Goal: Find specific page/section: Find specific page/section

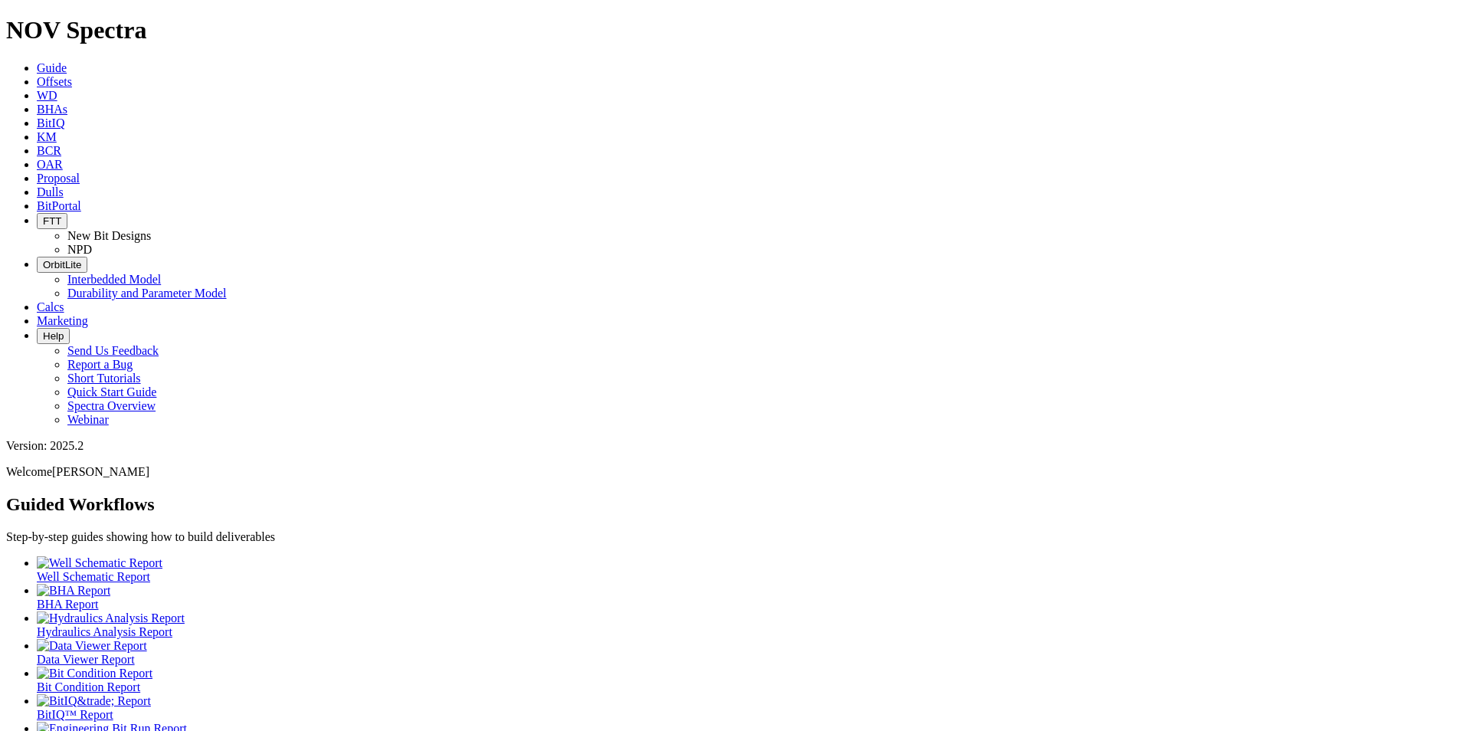
click at [37, 185] on icon at bounding box center [37, 191] width 0 height 13
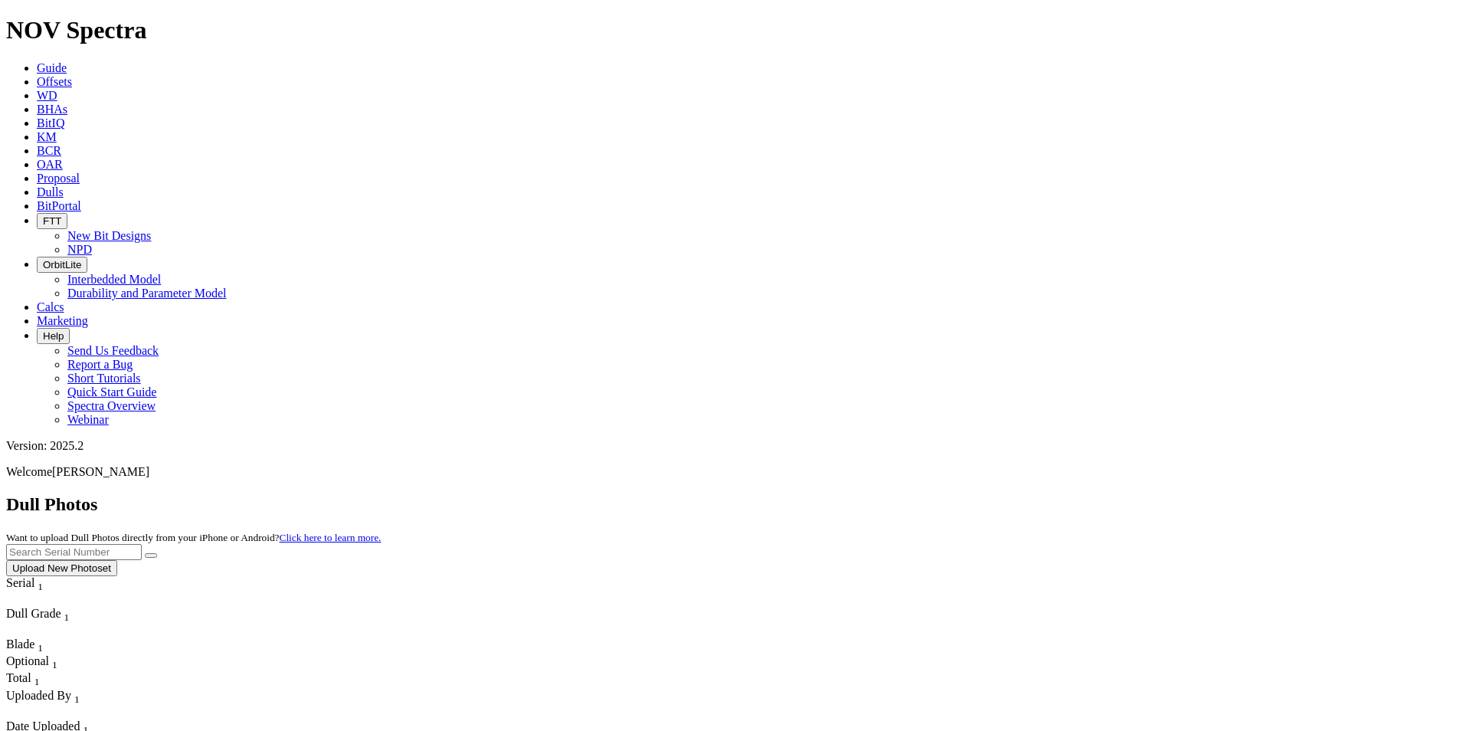
click at [142, 544] on input "text" at bounding box center [74, 552] width 136 height 16
click at [145, 553] on button "submit" at bounding box center [151, 555] width 12 height 5
drag, startPoint x: 1136, startPoint y: 65, endPoint x: 1069, endPoint y: 70, distance: 67.6
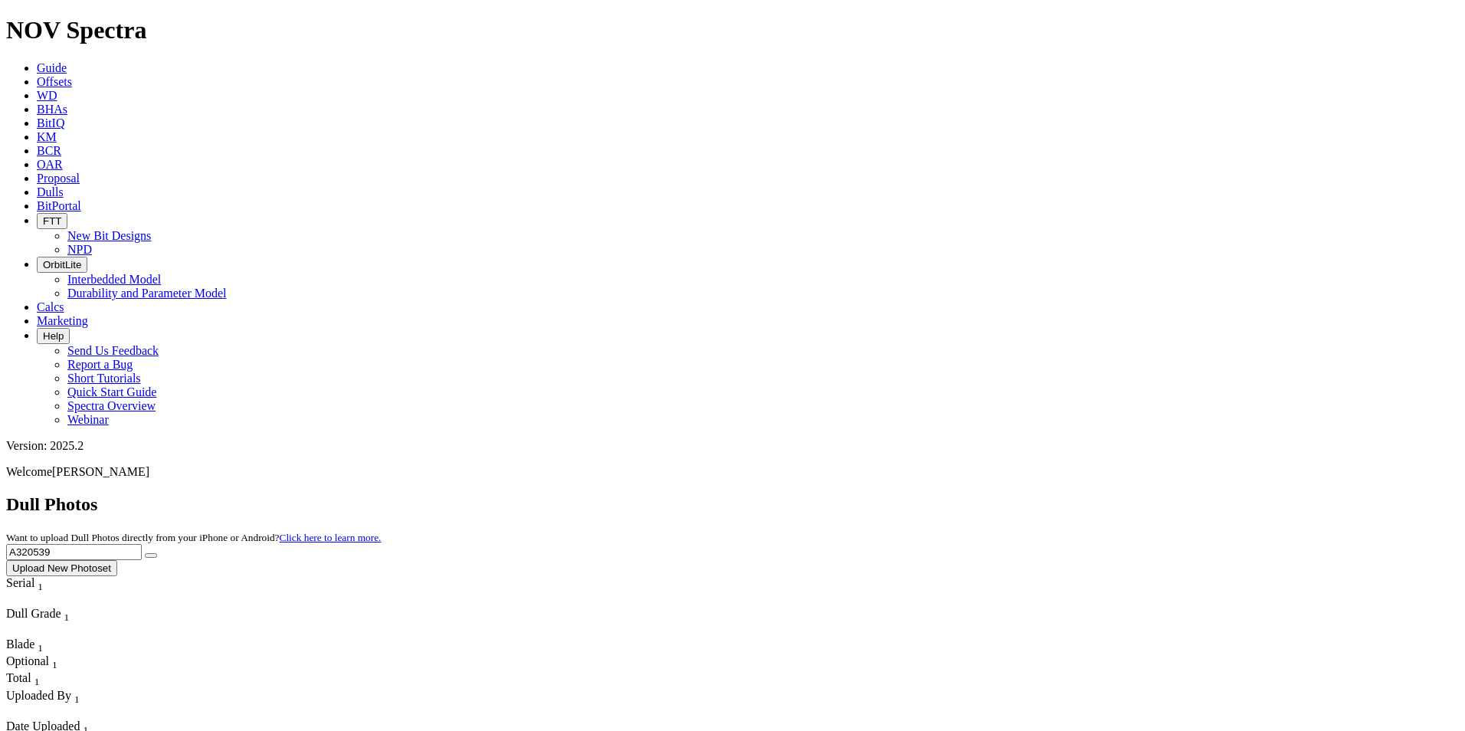
click at [1069, 494] on div "Dull Photos Want to upload Dull Photos directly from your iPhone or Android? Cl…" at bounding box center [732, 535] width 1453 height 82
type input "A320187"
click at [157, 553] on button "submit" at bounding box center [151, 555] width 12 height 5
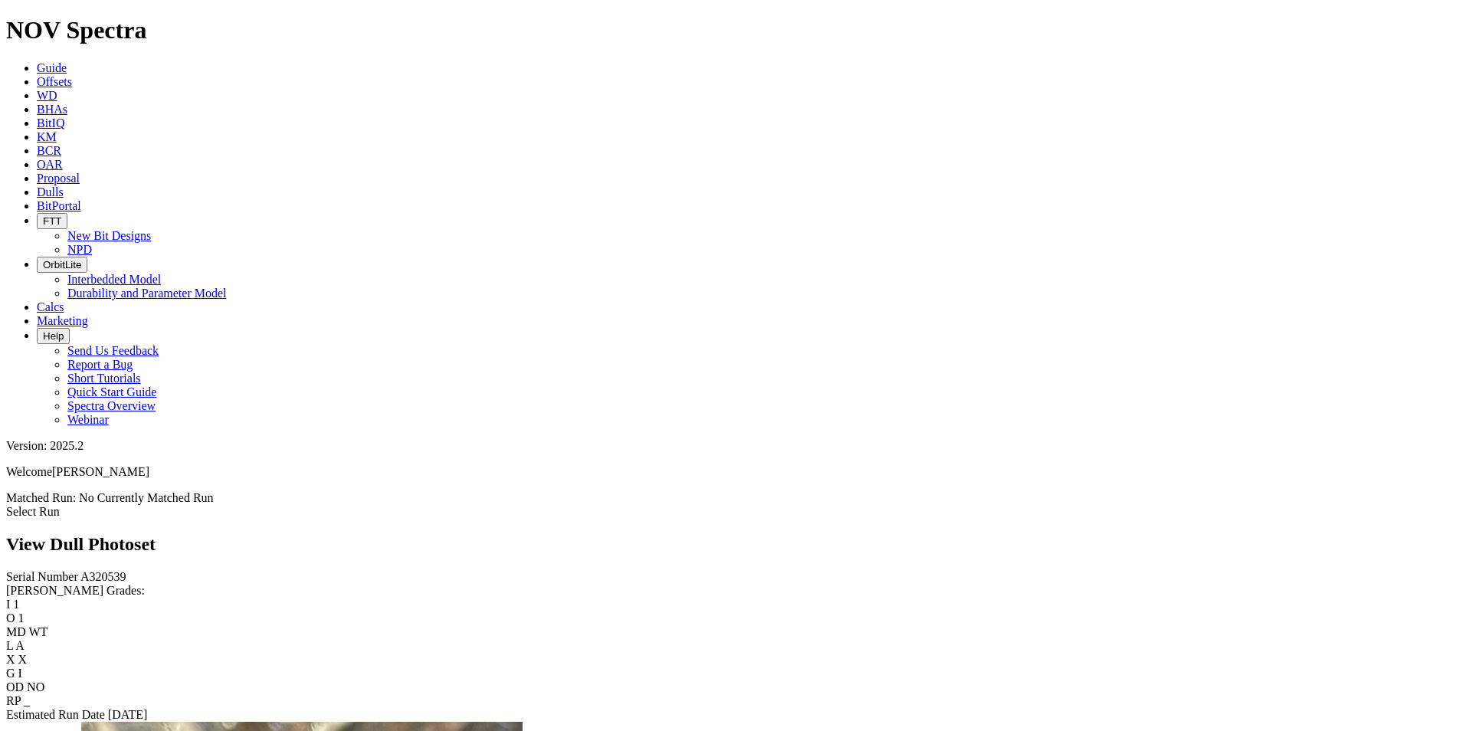
scroll to position [383, 0]
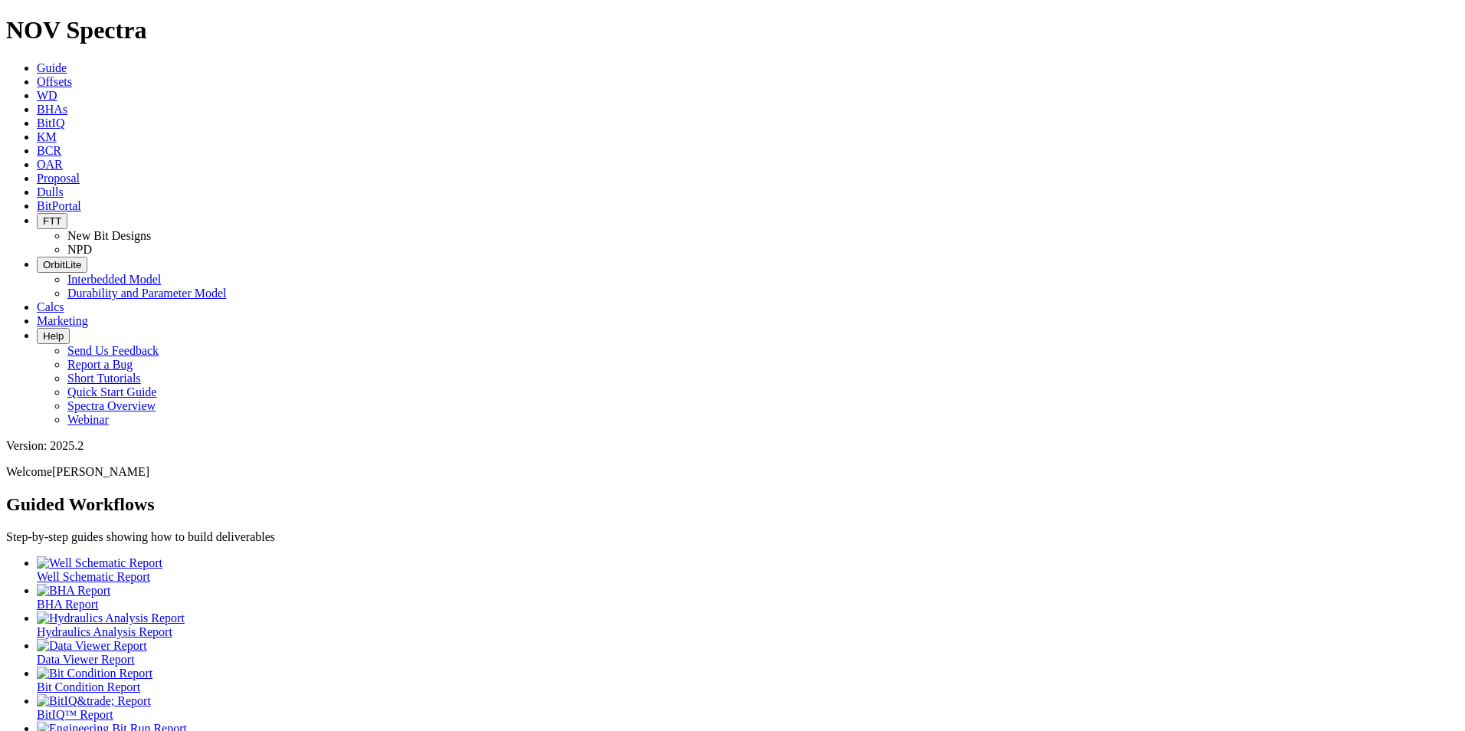
click at [64, 185] on span "Dulls" at bounding box center [50, 191] width 27 height 13
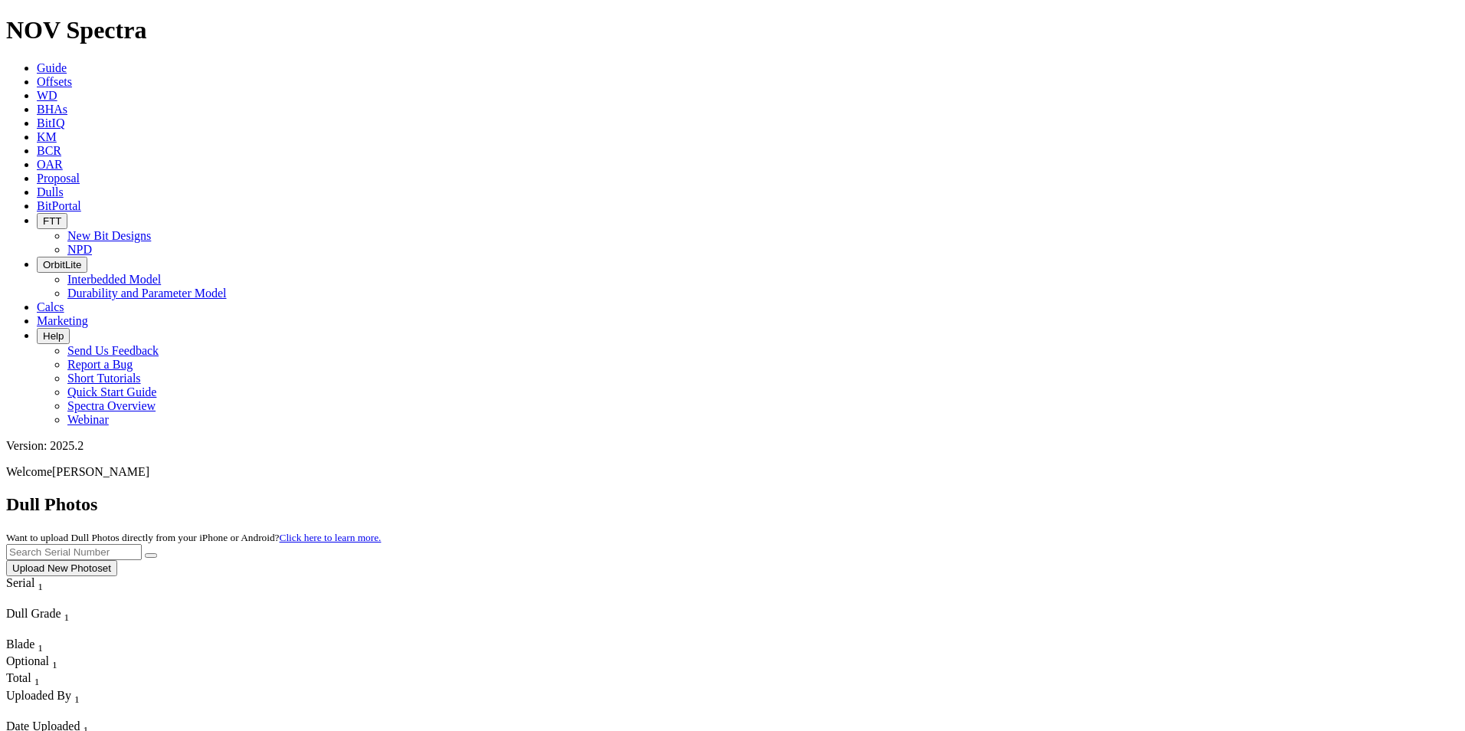
click at [142, 544] on input "text" at bounding box center [74, 552] width 136 height 16
type input "A318533"
click at [145, 553] on button "submit" at bounding box center [151, 555] width 12 height 5
drag, startPoint x: 1165, startPoint y: 78, endPoint x: 1034, endPoint y: 75, distance: 131.1
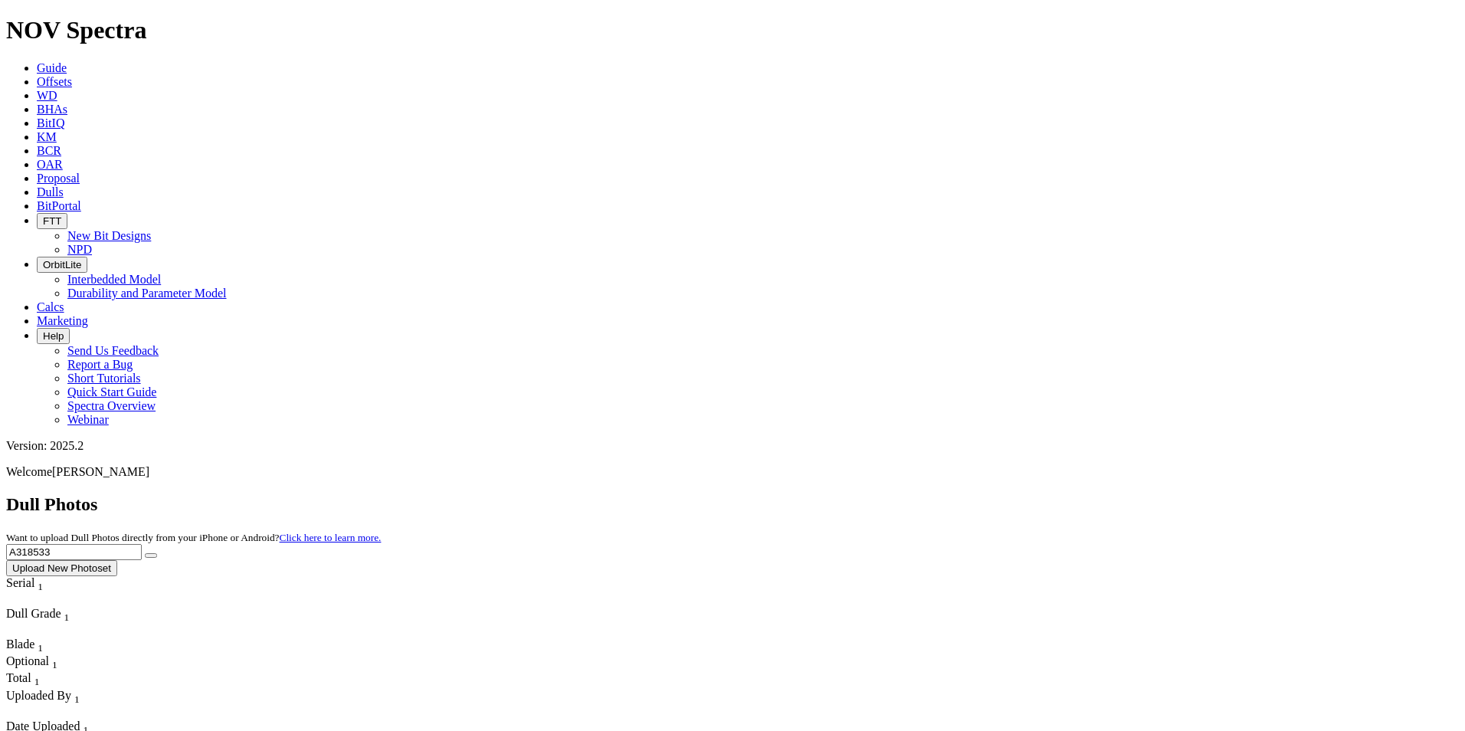
click at [1037, 494] on div "Dull Photos Want to upload Dull Photos directly from your iPhone or Android? Cl…" at bounding box center [732, 535] width 1453 height 82
click at [157, 553] on button "submit" at bounding box center [151, 555] width 12 height 5
drag, startPoint x: 1149, startPoint y: 71, endPoint x: 1063, endPoint y: 71, distance: 86.6
click at [1063, 494] on div "Dull Photos Want to upload Dull Photos directly from your iPhone or Android? Cl…" at bounding box center [732, 535] width 1453 height 82
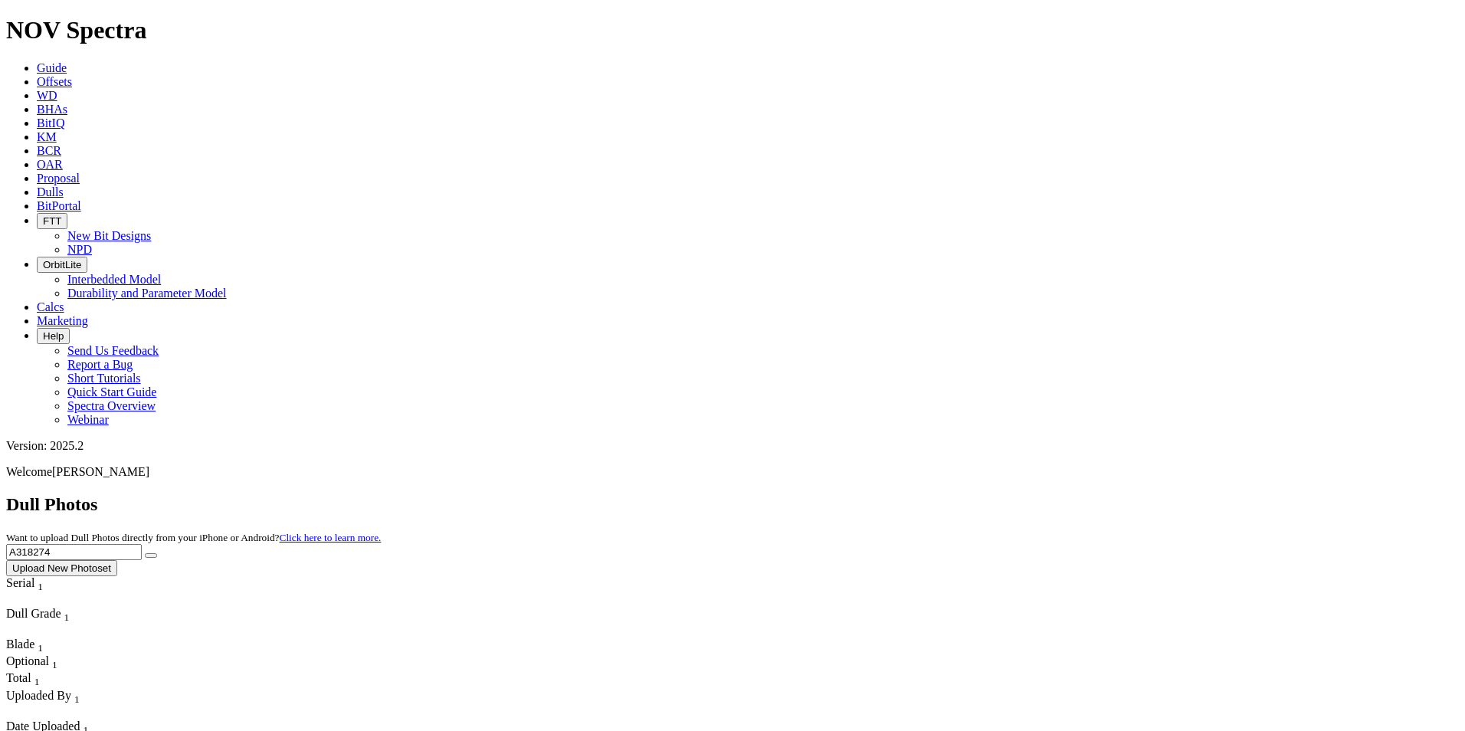
type input "A318274"
click at [157, 553] on button "submit" at bounding box center [151, 555] width 12 height 5
drag, startPoint x: 1159, startPoint y: 77, endPoint x: 1063, endPoint y: 76, distance: 95.8
click at [1063, 494] on div "Dull Photos Want to upload Dull Photos directly from your iPhone or Android? Cl…" at bounding box center [732, 535] width 1453 height 82
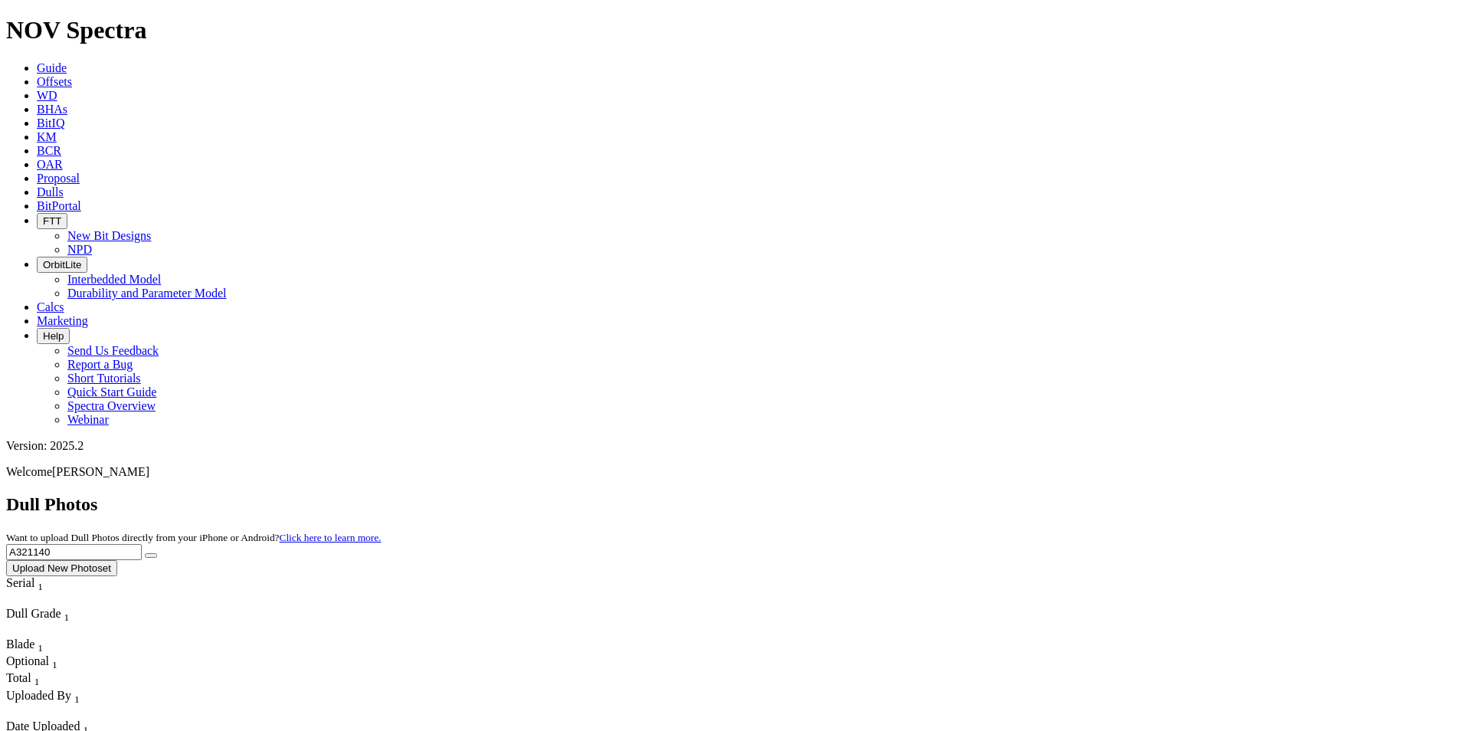
click at [151, 555] on icon "submit" at bounding box center [151, 555] width 0 height 0
drag, startPoint x: 1151, startPoint y: 68, endPoint x: 1047, endPoint y: 74, distance: 104.3
click at [1047, 494] on div "Dull Photos Want to upload Dull Photos directly from your iPhone or Android? Cl…" at bounding box center [732, 535] width 1453 height 82
type input "A321532"
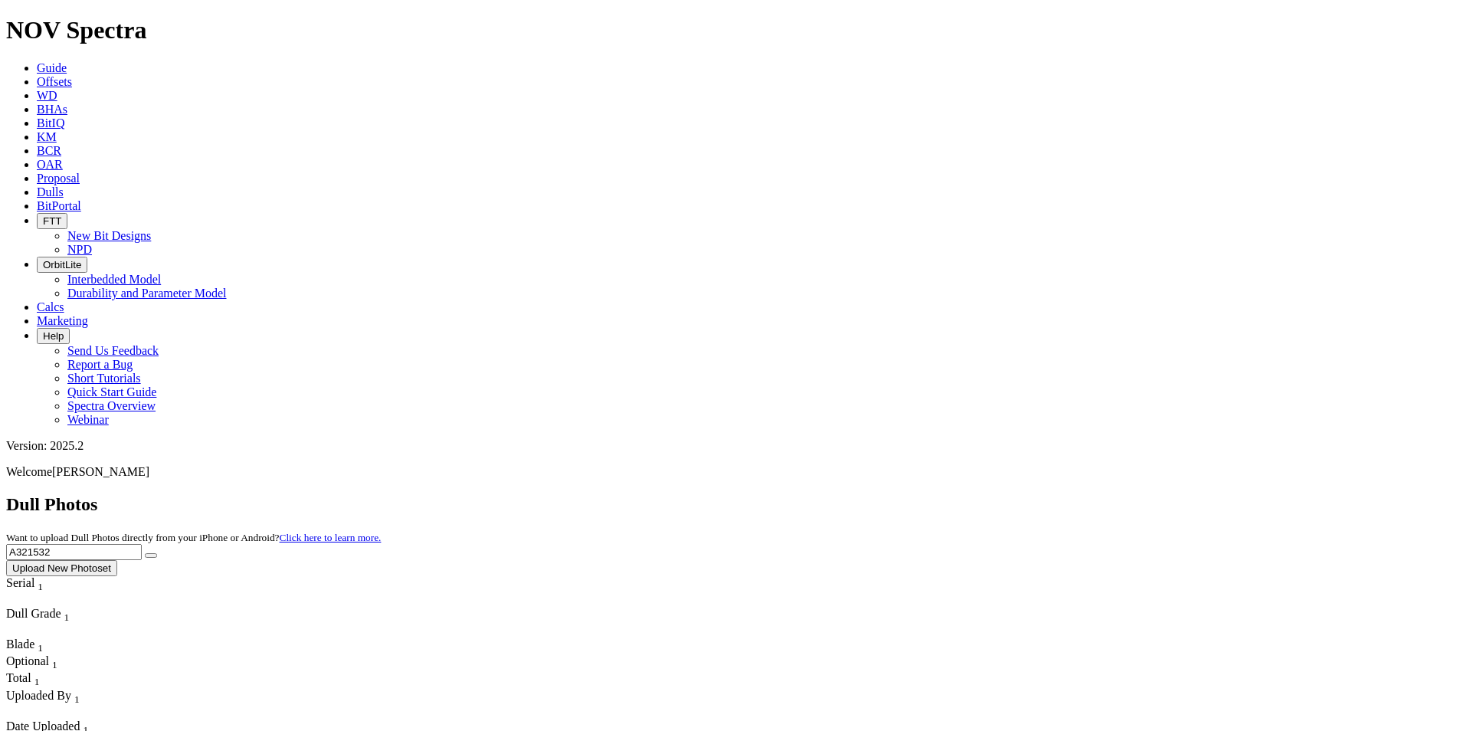
click at [157, 553] on button "submit" at bounding box center [151, 555] width 12 height 5
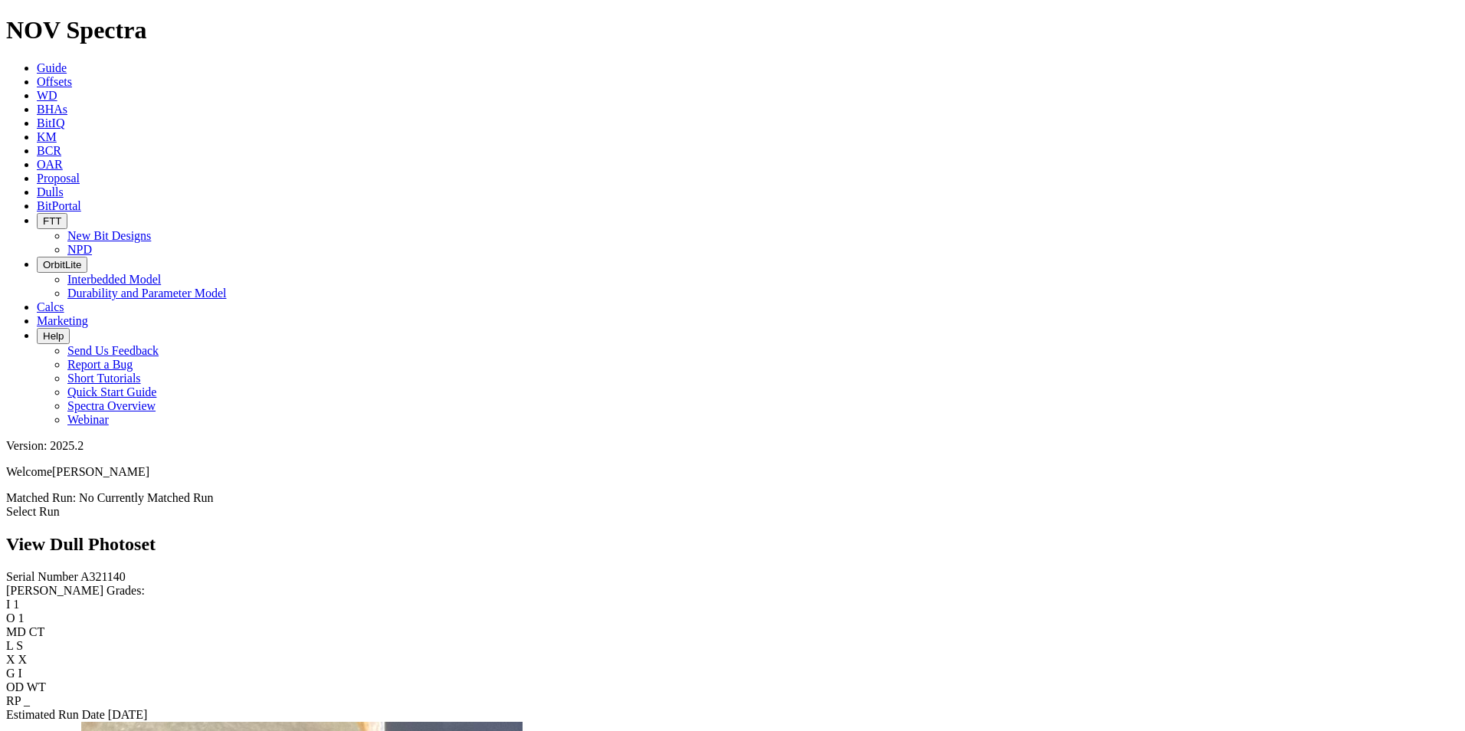
scroll to position [547, 0]
click at [37, 185] on icon at bounding box center [37, 191] width 0 height 13
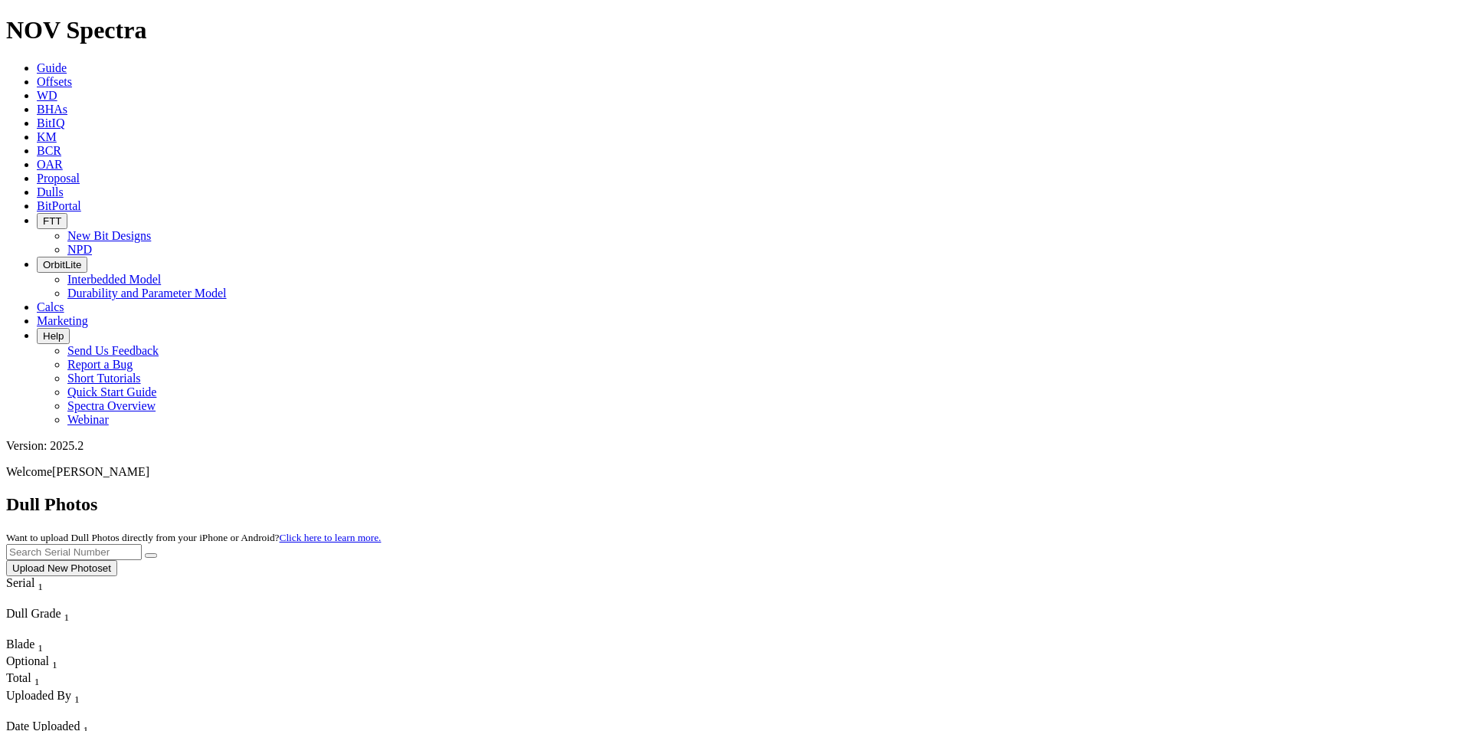
click at [142, 544] on input "text" at bounding box center [74, 552] width 136 height 16
click at [1280, 544] on form "A320730" at bounding box center [732, 552] width 1453 height 16
click at [157, 553] on button "submit" at bounding box center [151, 555] width 12 height 5
drag, startPoint x: 1145, startPoint y: 73, endPoint x: 1021, endPoint y: 56, distance: 126.0
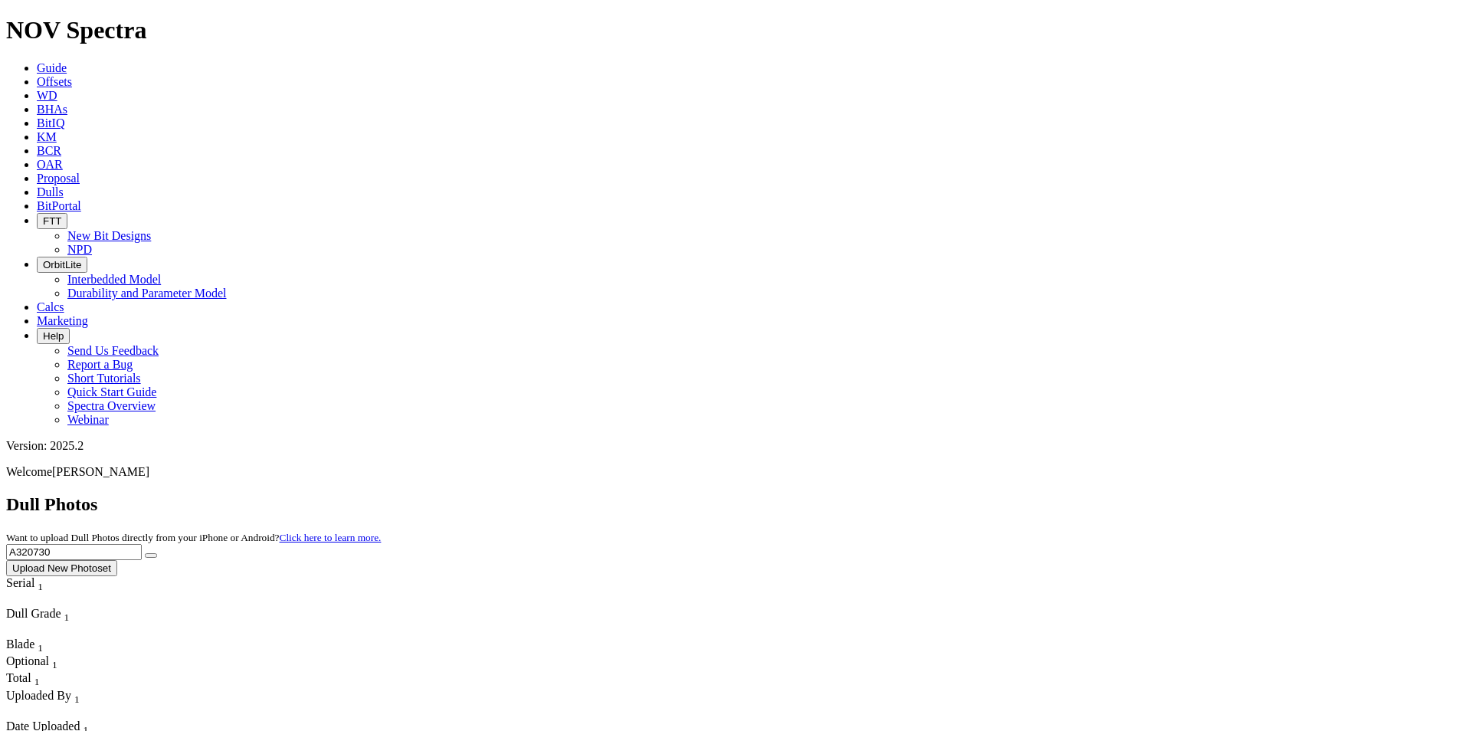
click at [1021, 494] on div "Dull Photos Want to upload Dull Photos directly from your iPhone or Android? Cl…" at bounding box center [732, 535] width 1453 height 82
type input "A318252"
click at [151, 555] on icon "submit" at bounding box center [151, 555] width 0 height 0
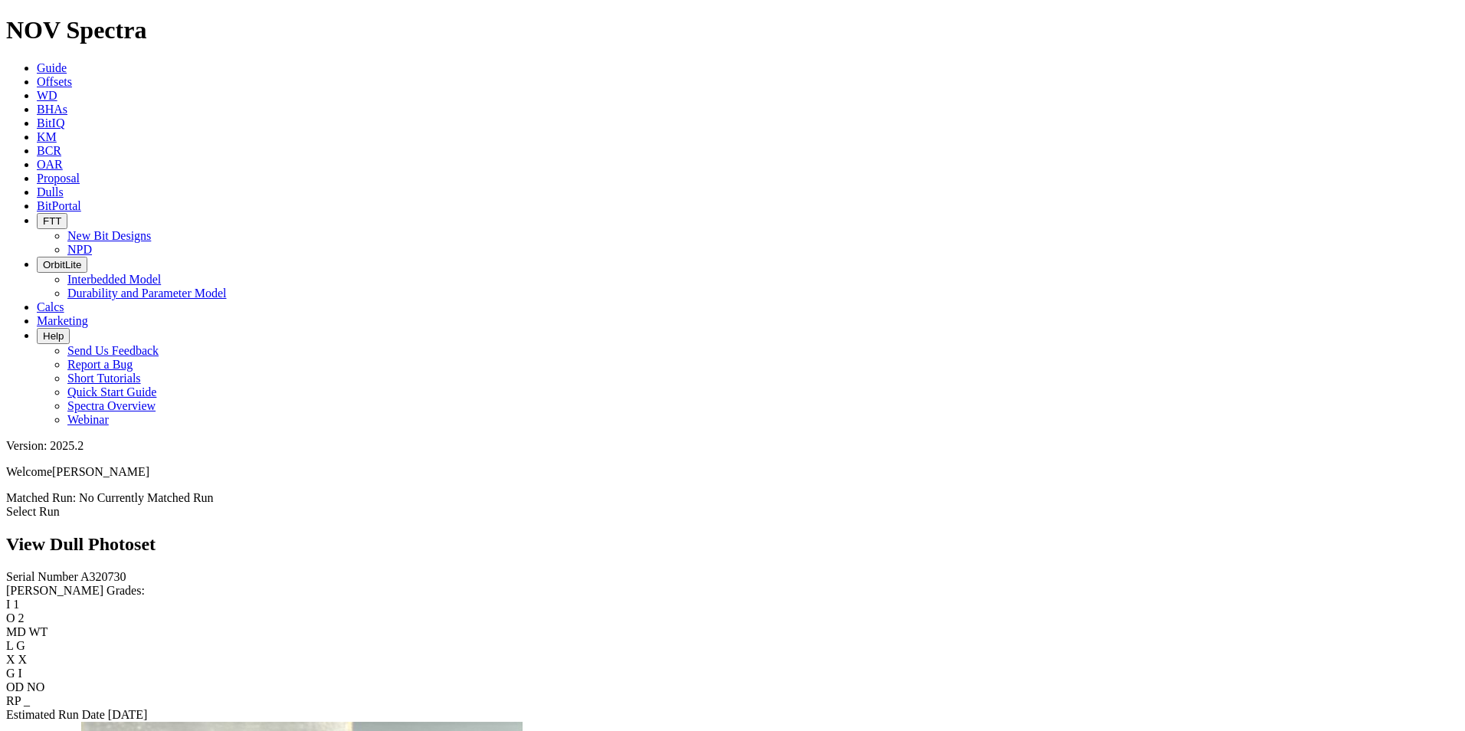
scroll to position [3062, 0]
click at [37, 185] on icon at bounding box center [37, 191] width 0 height 13
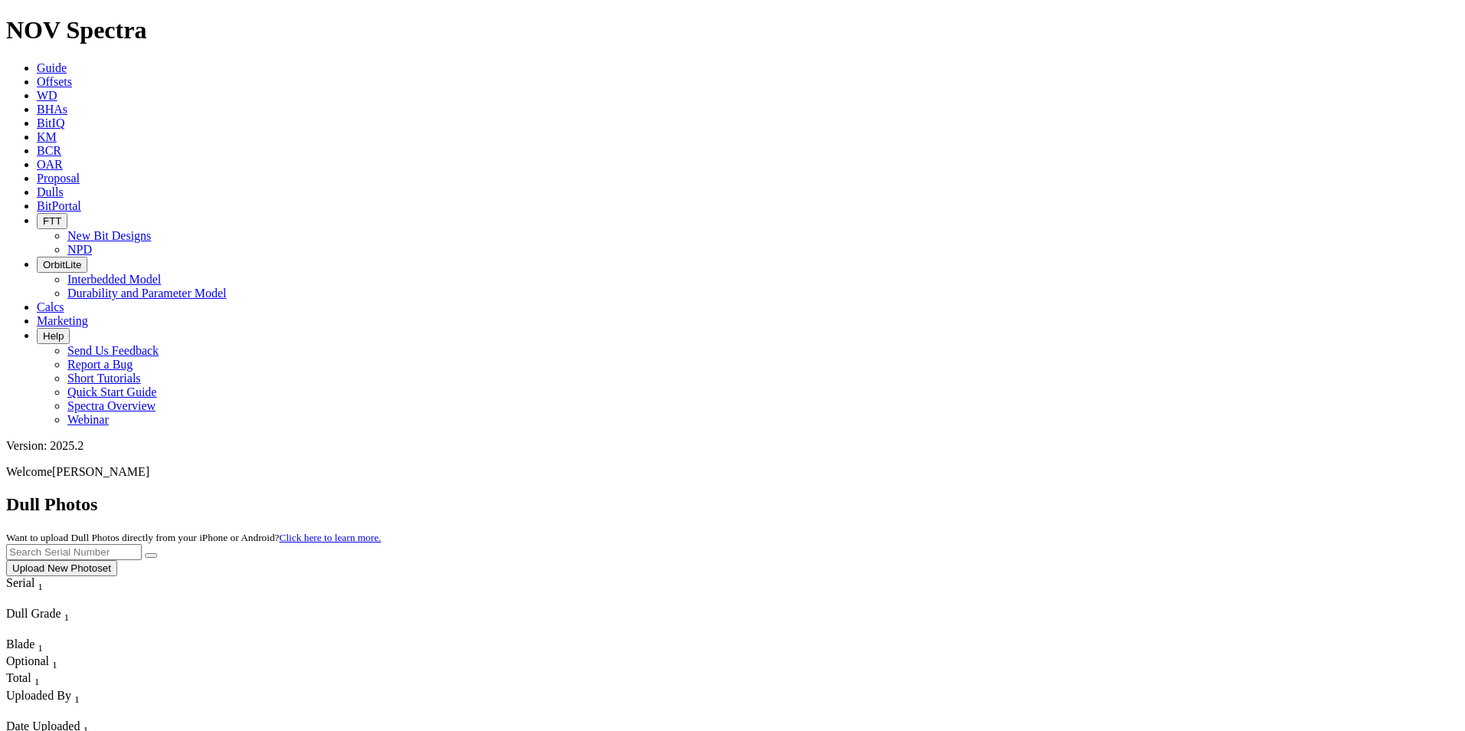
click at [142, 544] on input "text" at bounding box center [74, 552] width 136 height 16
click at [145, 553] on button "submit" at bounding box center [151, 555] width 12 height 5
drag, startPoint x: 1192, startPoint y: 65, endPoint x: 1040, endPoint y: 65, distance: 151.7
click at [1042, 494] on div "Dull Photos Want to upload Dull Photos directly from your iPhone or Android? Cl…" at bounding box center [732, 535] width 1453 height 82
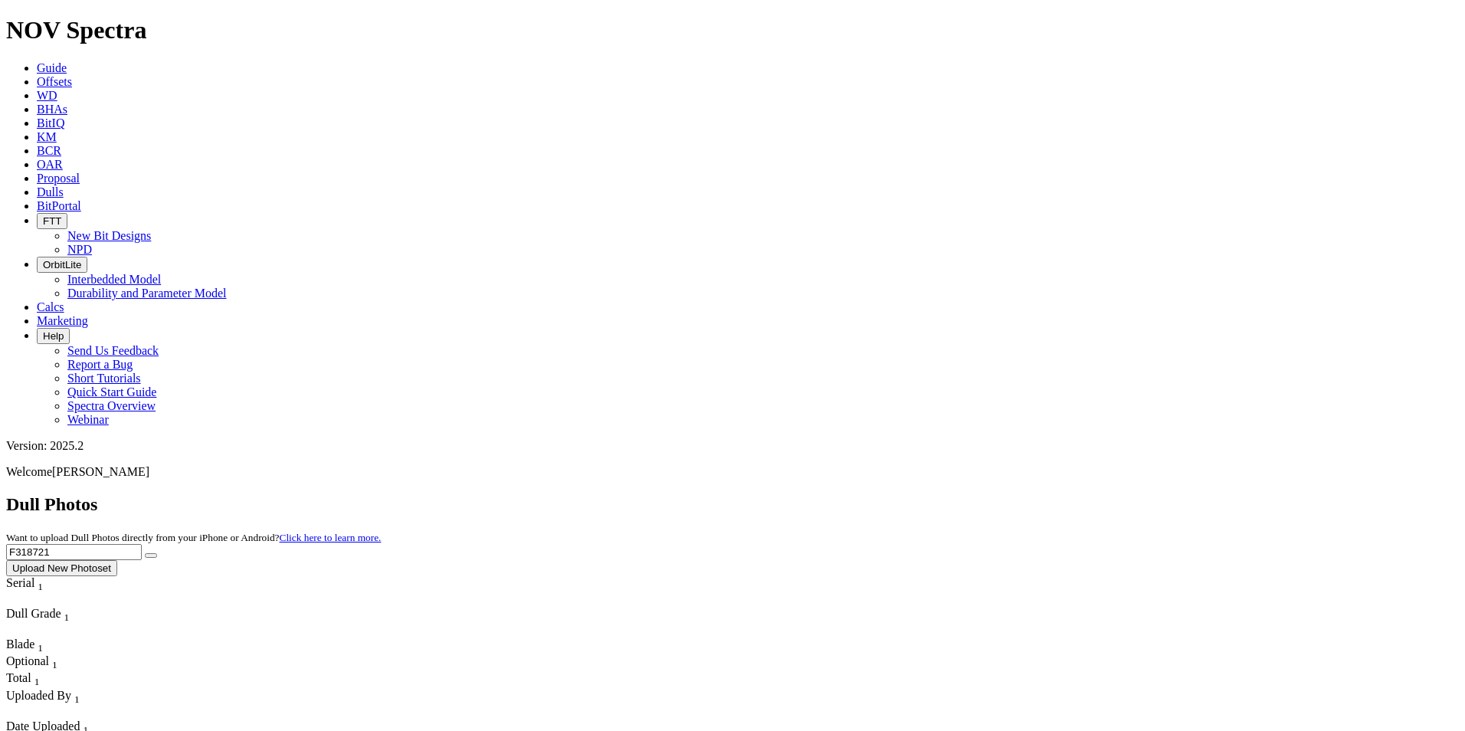
click at [157, 553] on button "submit" at bounding box center [151, 555] width 12 height 5
drag, startPoint x: 1178, startPoint y: 63, endPoint x: 995, endPoint y: 94, distance: 185.0
type input "A315121"
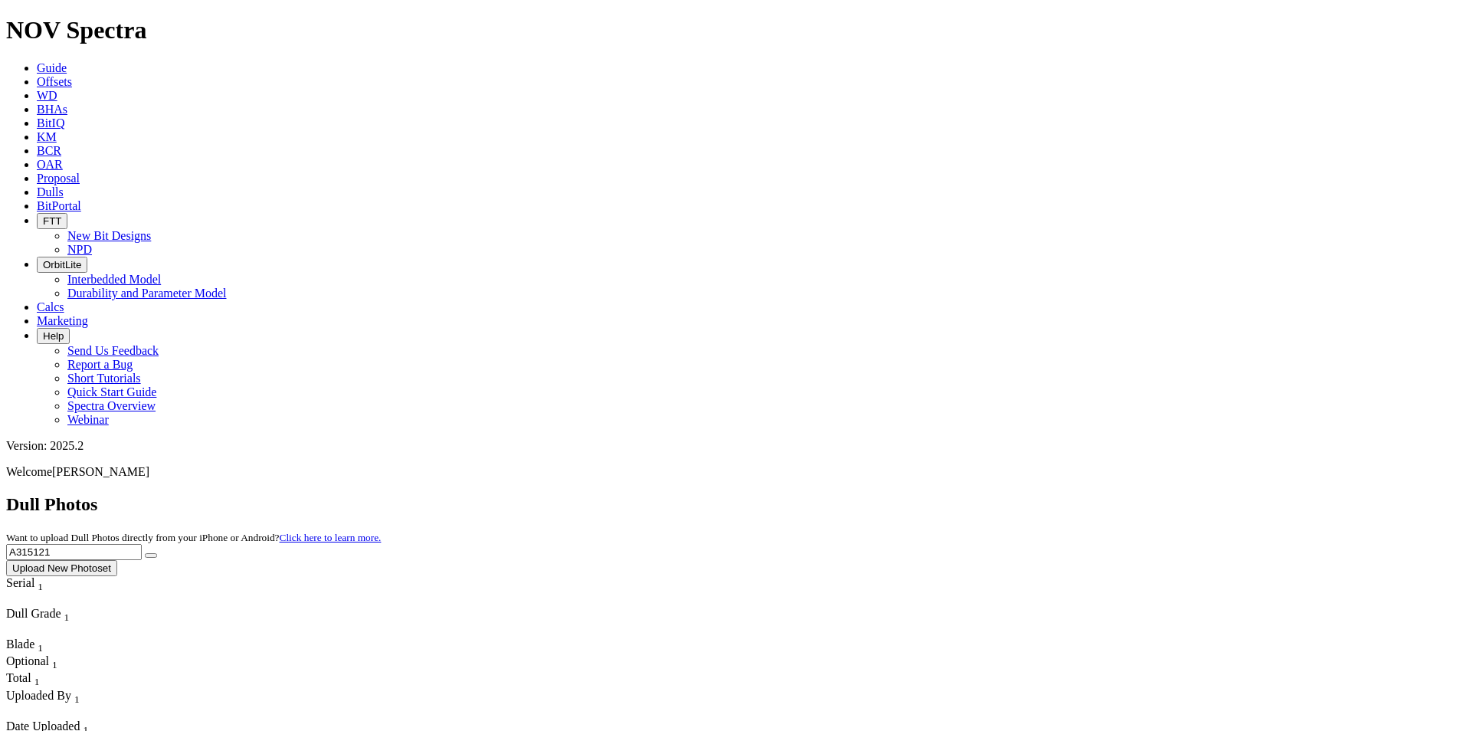
click at [151, 555] on icon "submit" at bounding box center [151, 555] width 0 height 0
drag, startPoint x: 1195, startPoint y: 70, endPoint x: 988, endPoint y: 51, distance: 207.8
click at [988, 494] on div "Dull Photos Want to upload Dull Photos directly from your iPhone or Android? Cl…" at bounding box center [732, 535] width 1453 height 82
